Goal: Task Accomplishment & Management: Use online tool/utility

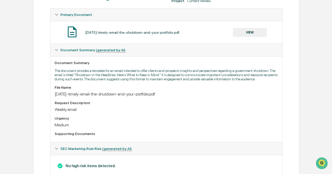
scroll to position [95, 0]
click at [244, 31] on button "VIEW" at bounding box center [250, 32] width 34 height 9
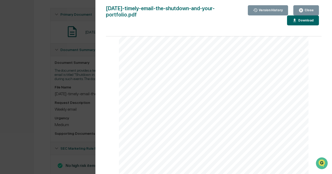
scroll to position [50, 0]
click at [308, 8] on div "Close" at bounding box center [308, 10] width 10 height 4
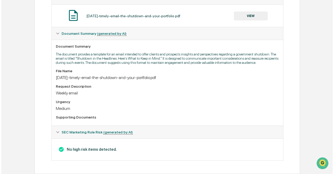
scroll to position [0, 0]
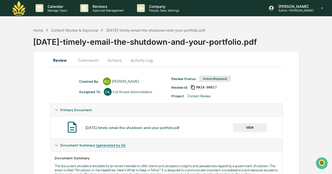
click at [141, 63] on button "Activity Log" at bounding box center [141, 60] width 31 height 13
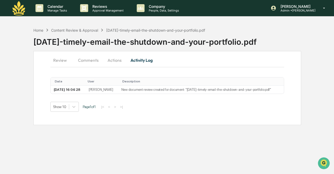
click at [113, 59] on button "Actions" at bounding box center [115, 60] width 24 height 13
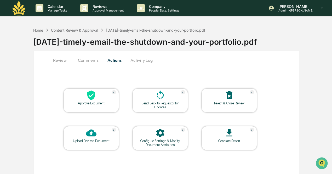
click at [96, 96] on div at bounding box center [91, 95] width 52 height 11
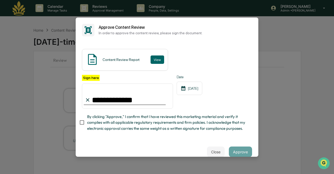
type input "**********"
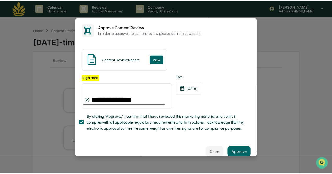
scroll to position [17, 0]
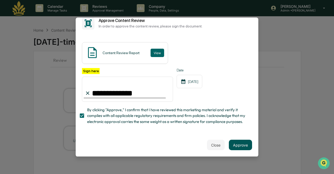
click at [240, 144] on button "Approve" at bounding box center [240, 145] width 23 height 10
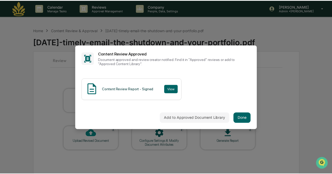
scroll to position [0, 0]
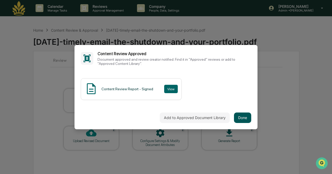
click at [238, 115] on button "Done" at bounding box center [242, 117] width 17 height 10
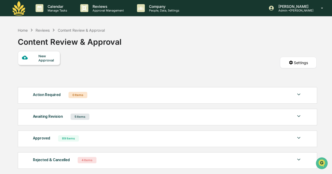
scroll to position [27, 0]
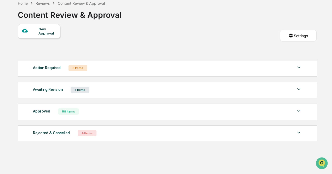
click at [205, 85] on div "Awaiting Revision 5 Items File Name Review Id Created Date Requested By Complia…" at bounding box center [167, 90] width 299 height 16
click at [215, 67] on div "Action Required 0 Items" at bounding box center [167, 67] width 269 height 7
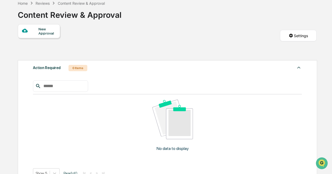
click at [215, 67] on div "Action Required 0 Items" at bounding box center [167, 67] width 269 height 7
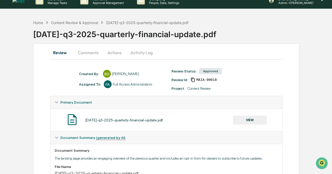
scroll to position [8, 0]
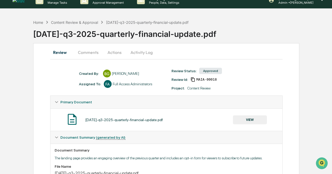
click at [136, 52] on button "Activity Log" at bounding box center [141, 52] width 31 height 13
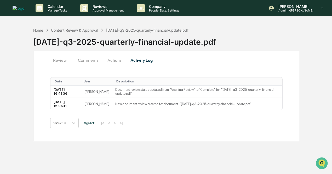
scroll to position [0, 0]
click at [113, 59] on button "Actions" at bounding box center [115, 60] width 24 height 13
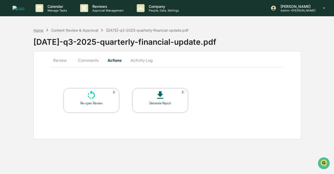
click at [36, 31] on div "Home" at bounding box center [38, 30] width 10 height 4
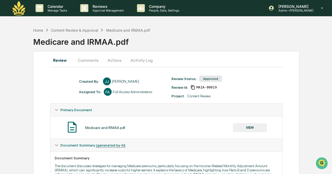
click at [149, 58] on button "Activity Log" at bounding box center [141, 60] width 31 height 13
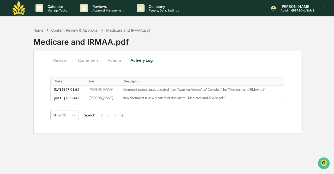
click at [108, 61] on button "Actions" at bounding box center [115, 60] width 24 height 13
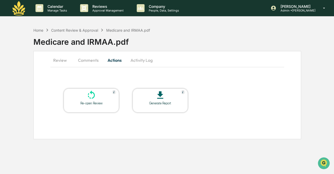
click at [143, 61] on button "Activity Log" at bounding box center [141, 60] width 31 height 13
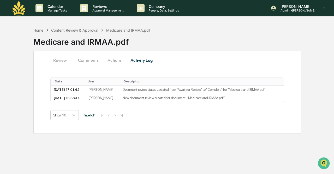
click at [55, 59] on button "Review" at bounding box center [62, 60] width 24 height 13
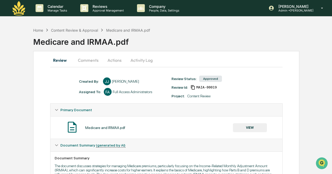
click at [243, 125] on button "VIEW" at bounding box center [250, 127] width 34 height 9
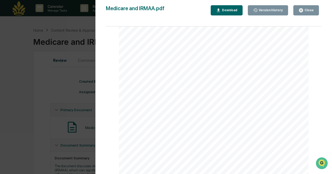
scroll to position [119, 0]
click at [61, 84] on div "Version History 10/13/2025, 04:58 PM Jon Jarboe Medicare and IRMAA.pdf Close Ve…" at bounding box center [166, 87] width 332 height 174
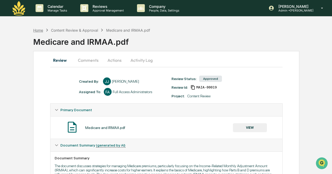
click at [42, 30] on div "Home" at bounding box center [38, 30] width 10 height 4
click at [114, 60] on button "Actions" at bounding box center [115, 60] width 24 height 13
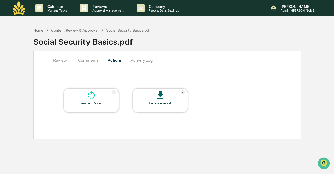
click at [58, 63] on button "Review" at bounding box center [62, 60] width 24 height 13
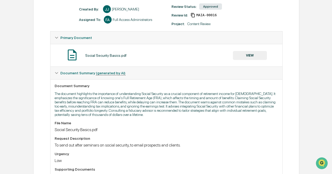
scroll to position [61, 0]
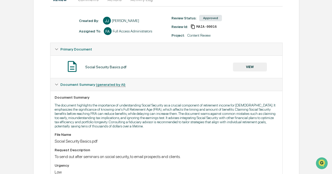
click at [243, 65] on button "VIEW" at bounding box center [250, 66] width 34 height 9
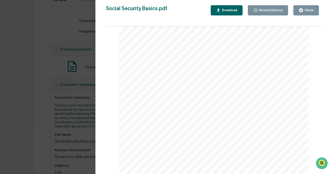
scroll to position [119, 0]
click at [46, 107] on div "Version History 10/10/2025, 09:57 PM Jon Jarboe Social Security Basics.pdf Clos…" at bounding box center [166, 87] width 332 height 174
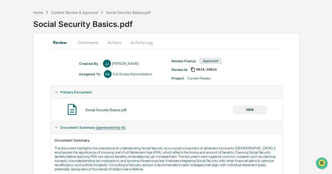
scroll to position [0, 0]
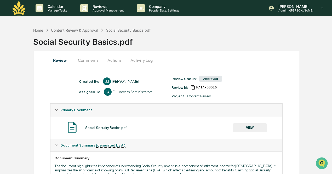
click at [118, 60] on button "Actions" at bounding box center [115, 60] width 24 height 13
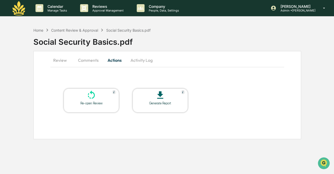
click at [94, 99] on icon at bounding box center [91, 95] width 10 height 10
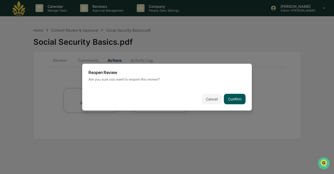
click at [232, 94] on button "Confirm" at bounding box center [235, 99] width 22 height 10
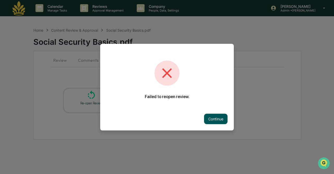
click at [217, 119] on button "Continue" at bounding box center [216, 118] width 24 height 10
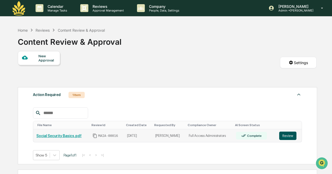
click at [285, 136] on button "Review" at bounding box center [287, 135] width 17 height 8
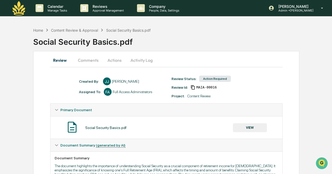
click at [113, 61] on button "Actions" at bounding box center [115, 60] width 24 height 13
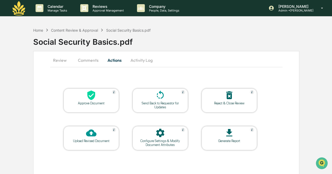
click at [157, 101] on div "Send Back to Requestor for Updates" at bounding box center [160, 105] width 47 height 8
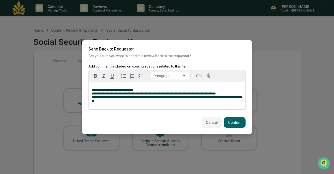
click at [184, 97] on span "**********" at bounding box center [167, 98] width 150 height 7
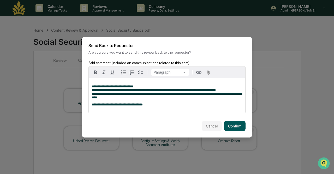
click at [235, 126] on button "Confirm" at bounding box center [235, 125] width 22 height 10
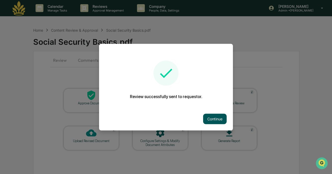
click at [213, 117] on button "Continue" at bounding box center [215, 118] width 24 height 10
